Goal: Check status: Check status

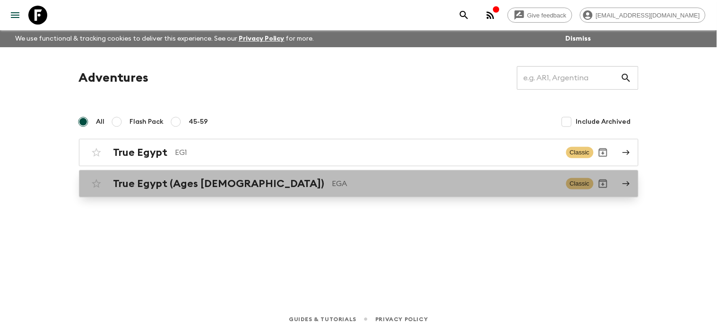
click at [623, 183] on icon at bounding box center [626, 184] width 9 height 9
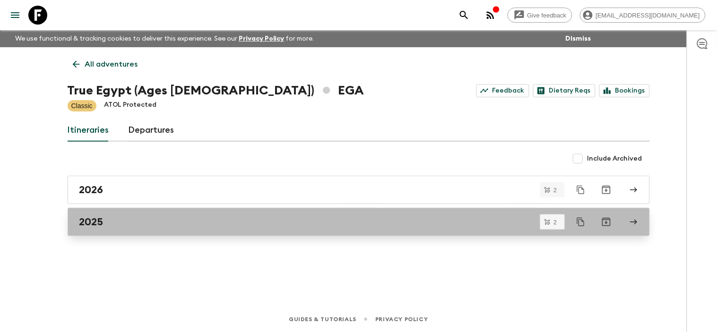
click at [635, 222] on icon at bounding box center [633, 222] width 7 height 5
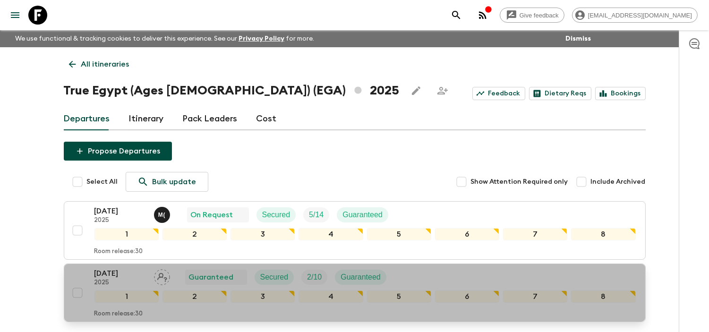
click at [116, 276] on p "[DATE]" at bounding box center [121, 273] width 52 height 11
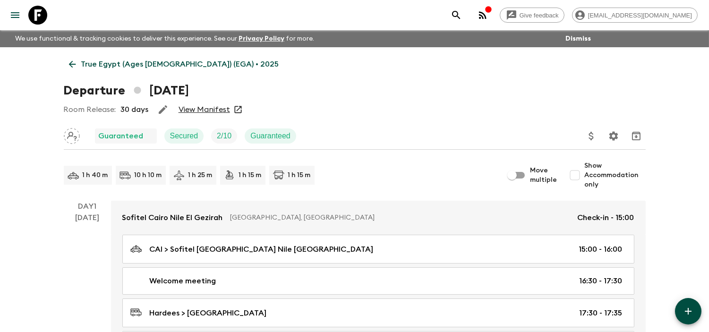
click at [217, 111] on link "View Manifest" at bounding box center [205, 109] width 52 height 9
